Goal: Task Accomplishment & Management: Manage account settings

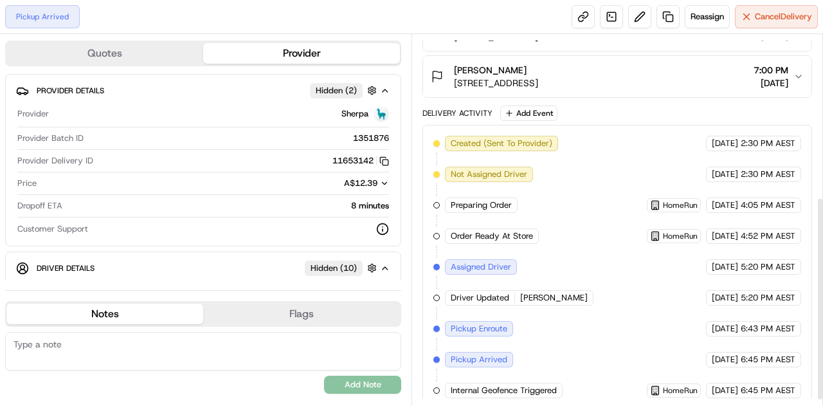
scroll to position [303, 0]
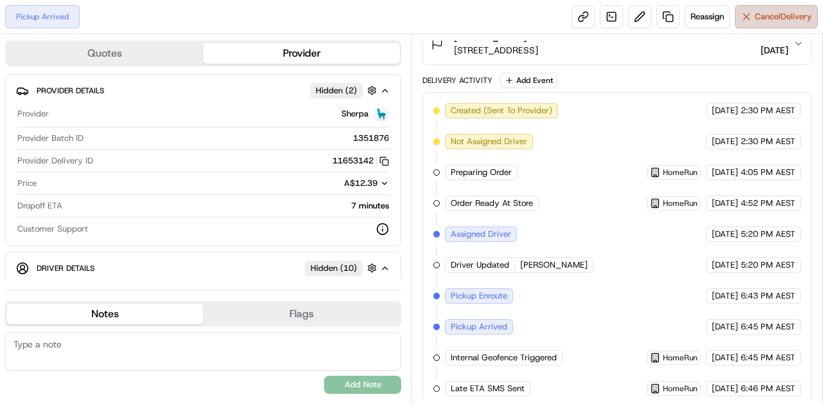
click at [777, 10] on button "Cancel Delivery" at bounding box center [776, 16] width 83 height 23
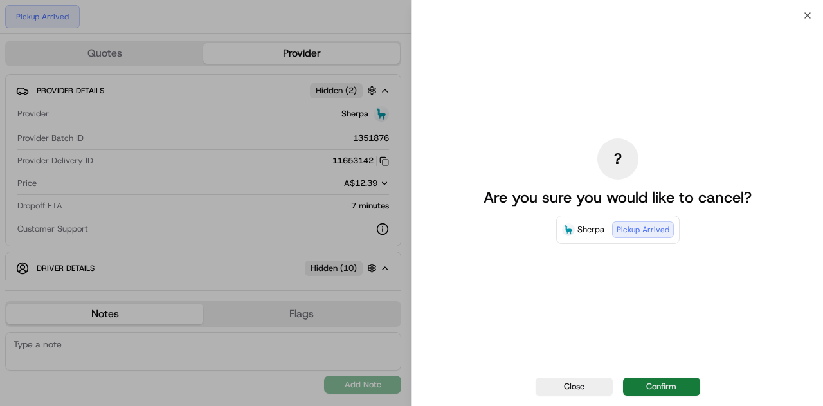
click at [674, 384] on button "Confirm" at bounding box center [661, 386] width 77 height 18
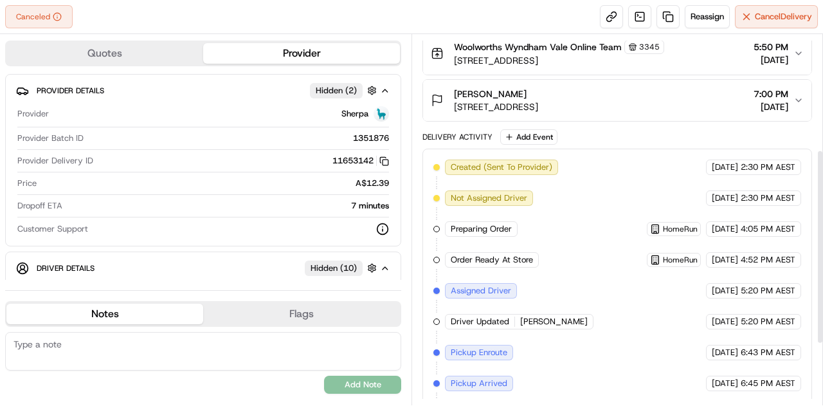
scroll to position [218, 0]
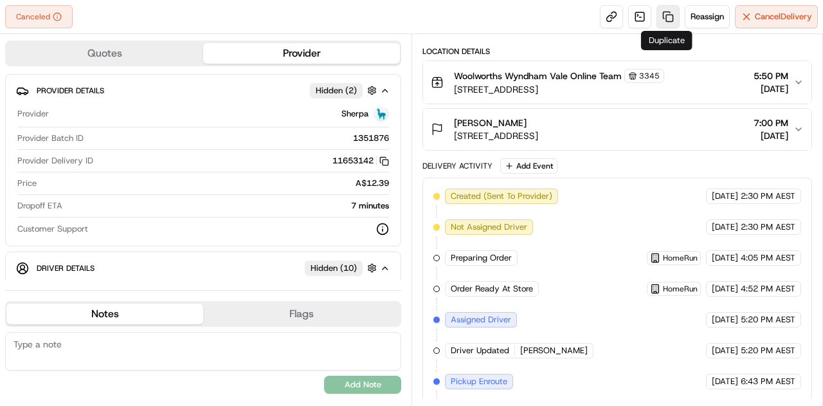
click at [669, 14] on link at bounding box center [667, 16] width 23 height 23
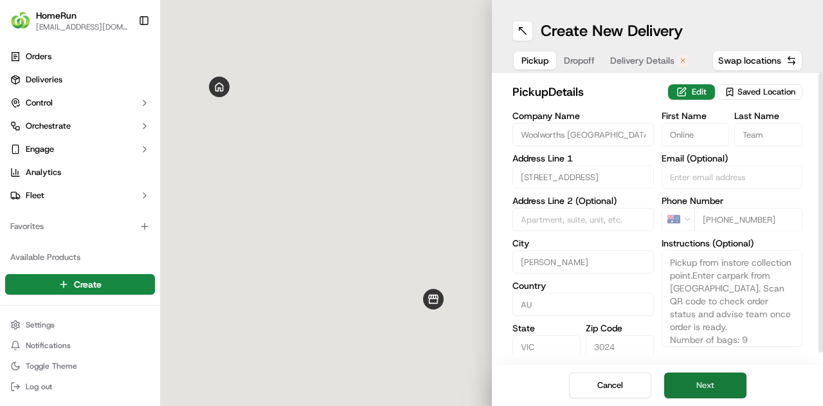
click at [705, 394] on button "Next" at bounding box center [705, 385] width 82 height 26
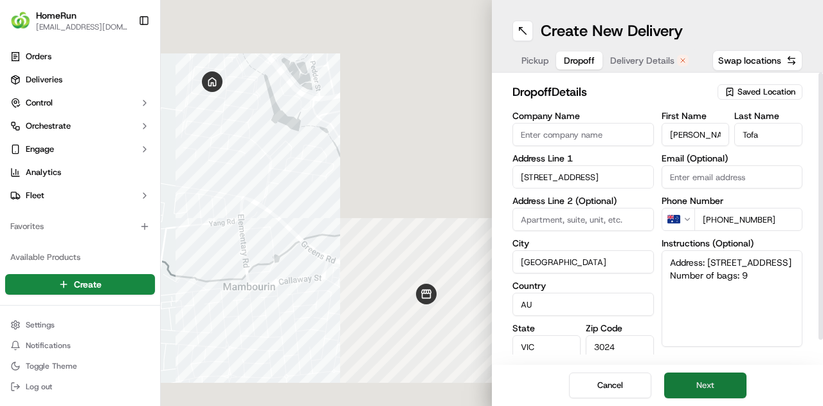
click at [705, 382] on button "Next" at bounding box center [705, 385] width 82 height 26
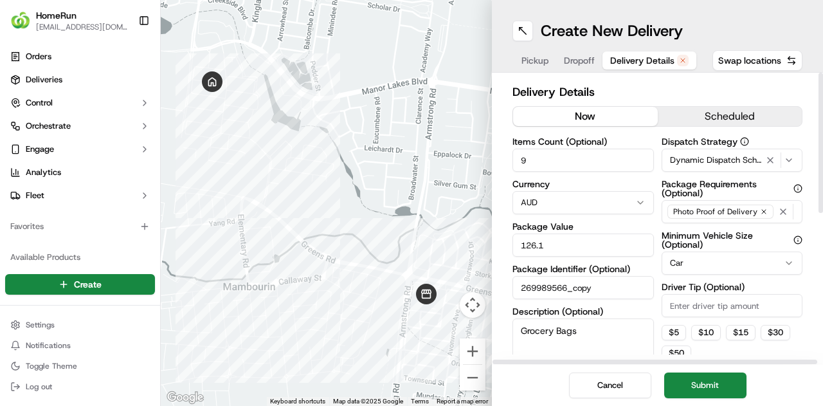
click at [581, 112] on button "now" at bounding box center [585, 116] width 145 height 19
click at [698, 389] on button "Submit" at bounding box center [705, 385] width 82 height 26
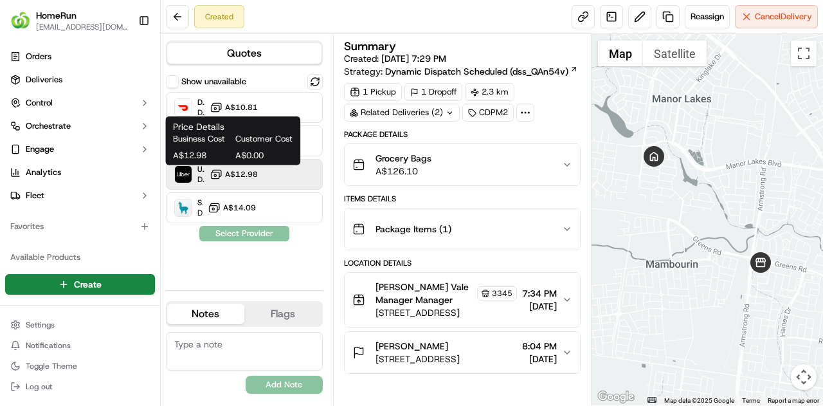
click at [242, 175] on span "A$12.98" at bounding box center [241, 174] width 33 height 10
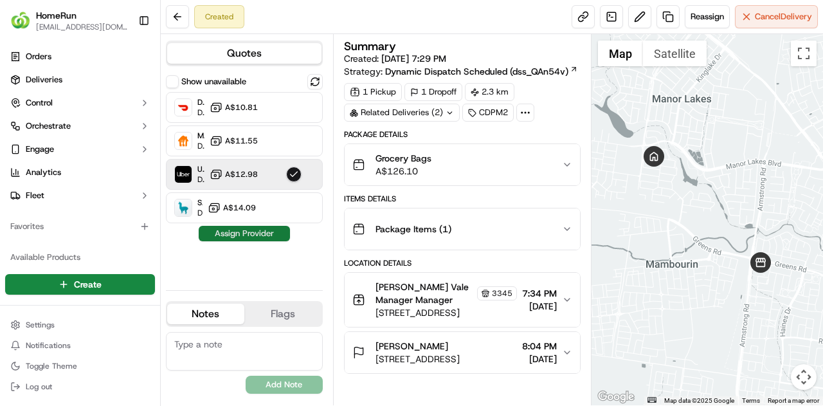
click at [246, 233] on button "Assign Provider" at bounding box center [244, 233] width 91 height 15
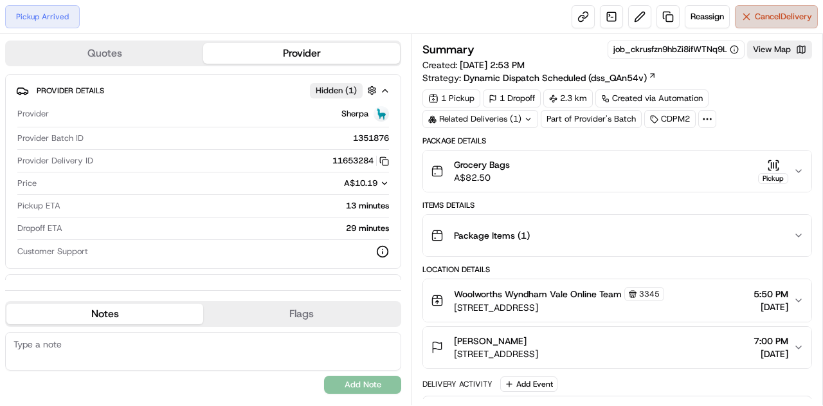
click at [790, 15] on span "Cancel Delivery" at bounding box center [783, 17] width 57 height 12
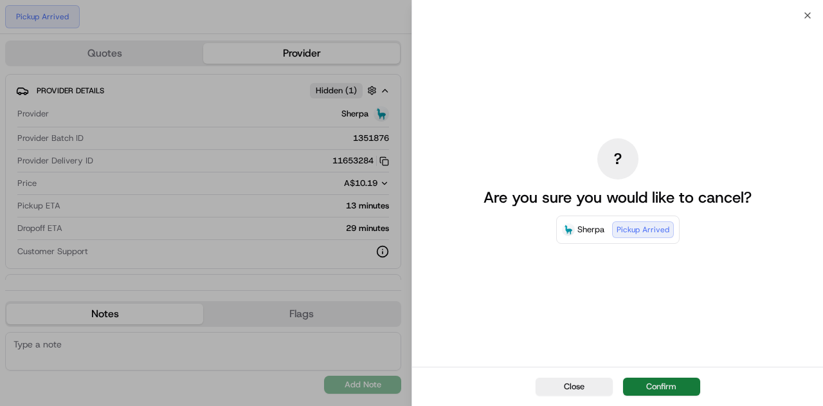
click at [672, 385] on button "Confirm" at bounding box center [661, 386] width 77 height 18
